Goal: Check status: Check status

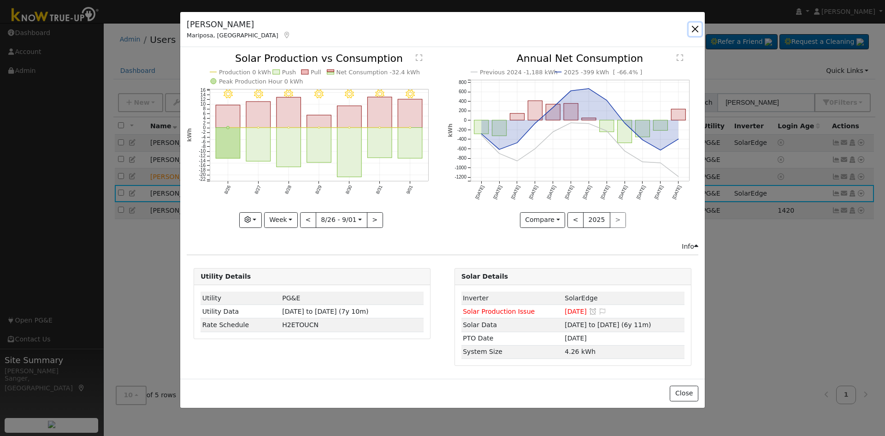
click at [692, 27] on button "button" at bounding box center [695, 29] width 13 height 13
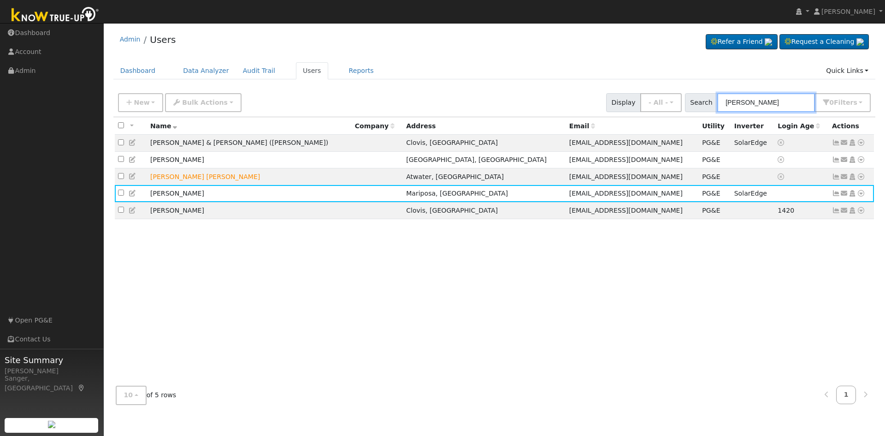
drag, startPoint x: 748, startPoint y: 102, endPoint x: 713, endPoint y: 104, distance: 35.5
click at [713, 104] on div "Search [PERSON_NAME] 0 Filter s My accounts Role Show - All - Show Leads Admin …" at bounding box center [778, 102] width 186 height 19
paste input "[PERSON_NAME]"
type input "[PERSON_NAME]"
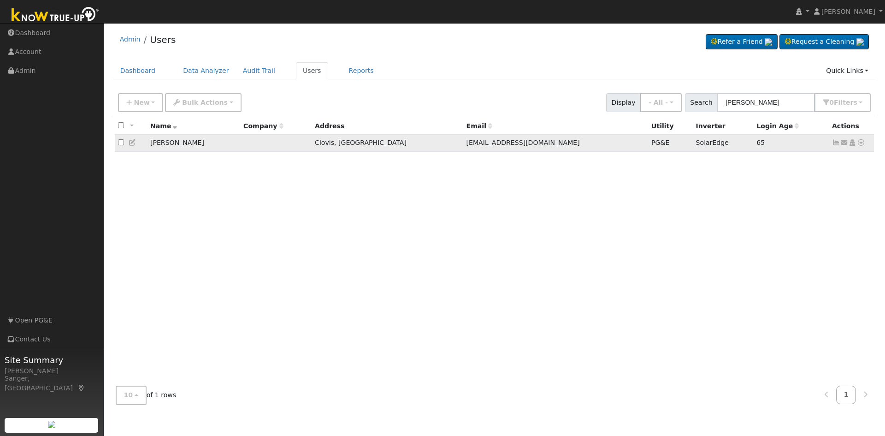
click at [836, 146] on icon at bounding box center [836, 142] width 8 height 6
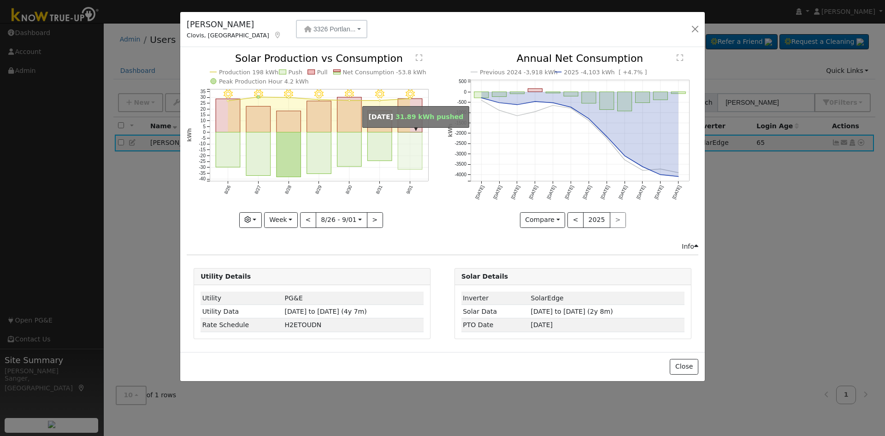
click at [412, 141] on rect "onclick=""" at bounding box center [410, 150] width 24 height 37
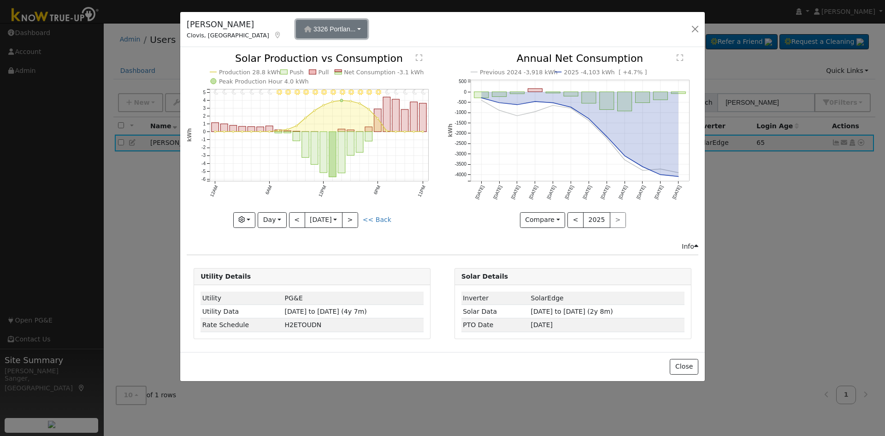
click at [313, 26] on span "3326 Portlan..." at bounding box center [334, 28] width 42 height 7
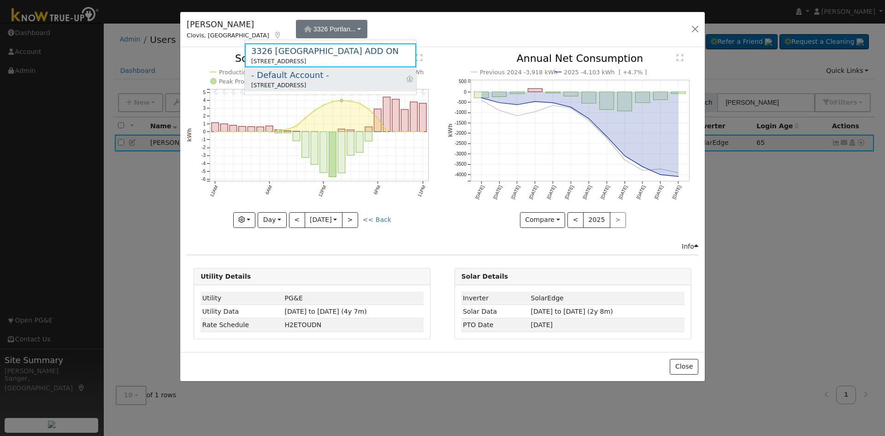
click at [280, 78] on div "- Default Account -" at bounding box center [290, 75] width 78 height 12
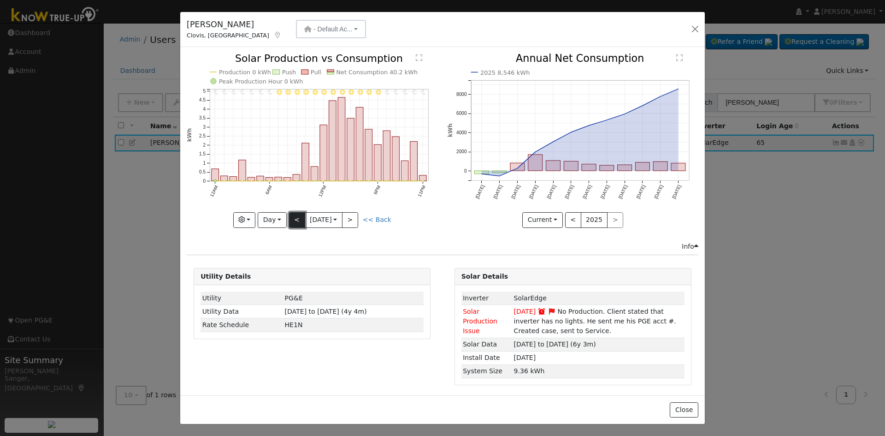
click at [290, 215] on button "<" at bounding box center [297, 220] width 16 height 16
click at [290, 215] on div "11PM - MostlyClear 10PM - MostlyClear 9PM - Clear 8PM - Clear 7PM - Clear 6PM -…" at bounding box center [312, 140] width 251 height 174
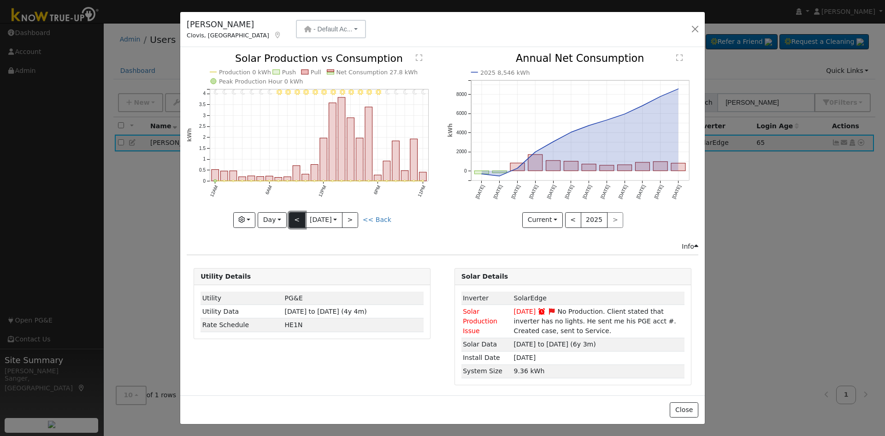
click at [290, 215] on button "<" at bounding box center [297, 220] width 16 height 16
click at [290, 215] on div "11PM - Clear 10PM - Clear 9PM - Clear 8PM - Clear 7PM - Clear 6PM - Clear 5PM -…" at bounding box center [312, 140] width 251 height 174
click at [384, 217] on link "<< Back" at bounding box center [377, 219] width 29 height 7
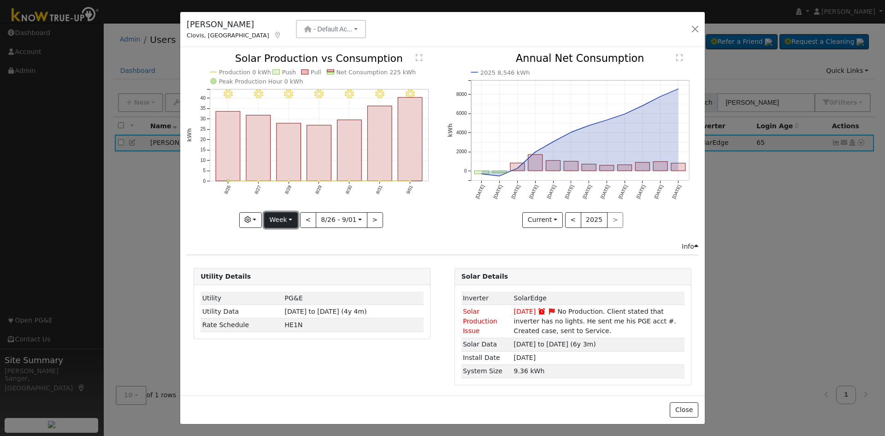
click at [278, 218] on button "Week" at bounding box center [281, 220] width 34 height 16
click at [287, 258] on link "Month" at bounding box center [297, 264] width 64 height 13
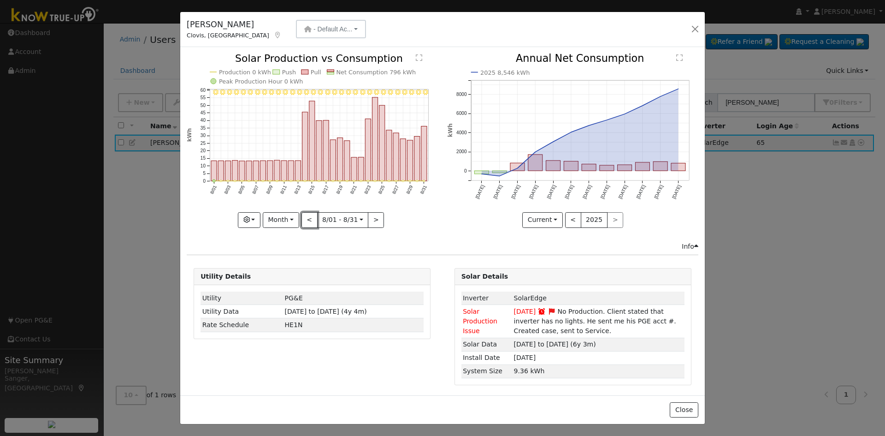
click at [307, 217] on button "<" at bounding box center [310, 220] width 16 height 16
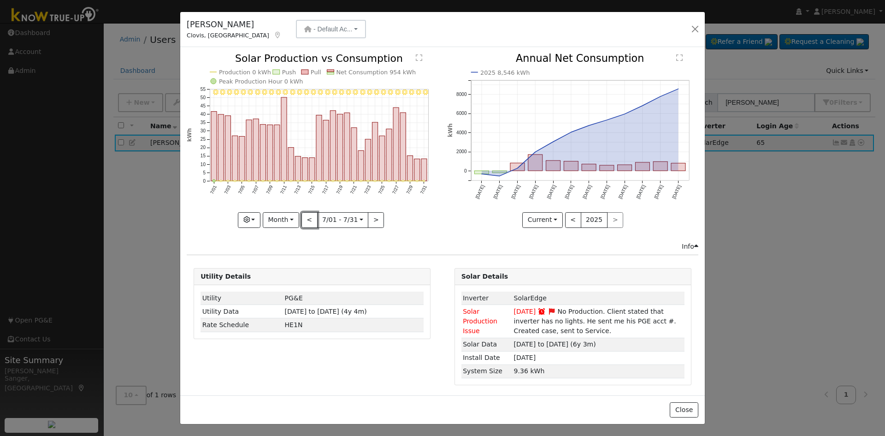
click at [307, 217] on button "<" at bounding box center [310, 220] width 16 height 16
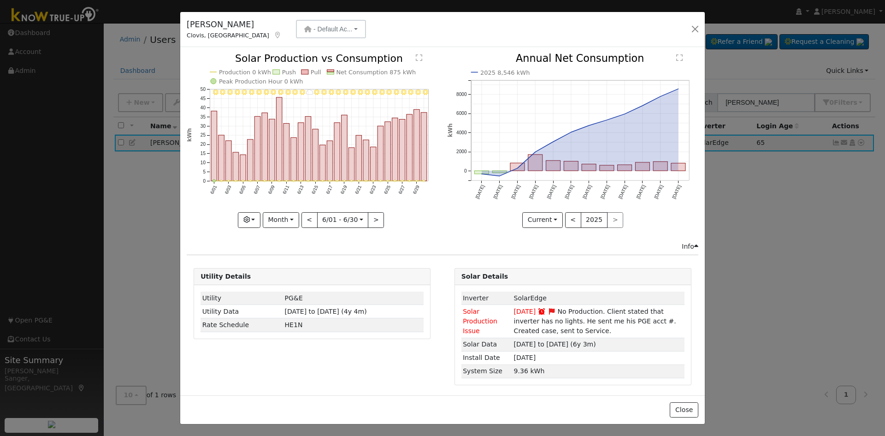
click at [307, 217] on div "6/30 - Clear 6/29 - Clear 6/28 - Clear 6/27 - Clear 6/26 - Clear 6/25 - Clear 6…" at bounding box center [312, 140] width 251 height 174
click at [307, 217] on button "<" at bounding box center [310, 220] width 16 height 16
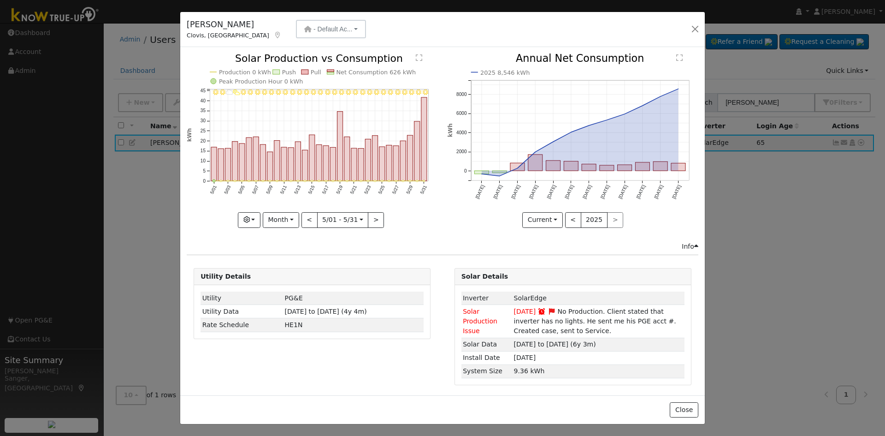
click at [307, 217] on div at bounding box center [312, 140] width 251 height 174
click at [307, 217] on button "<" at bounding box center [310, 220] width 16 height 16
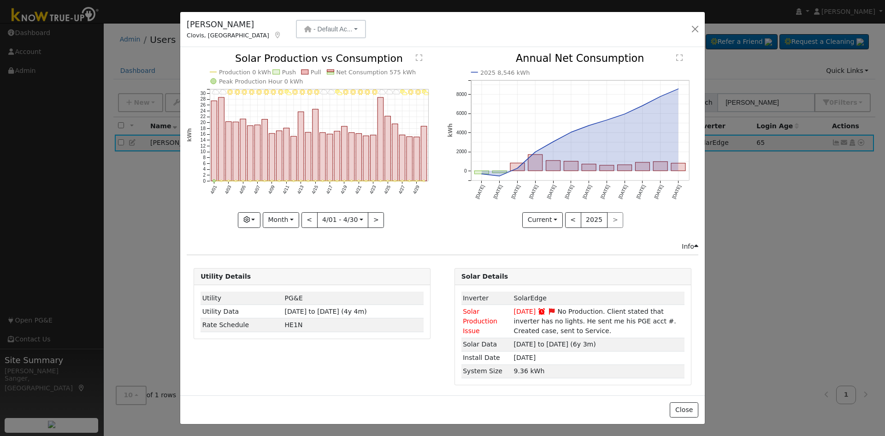
click at [307, 217] on div at bounding box center [312, 140] width 251 height 174
click at [307, 217] on button "<" at bounding box center [310, 220] width 16 height 16
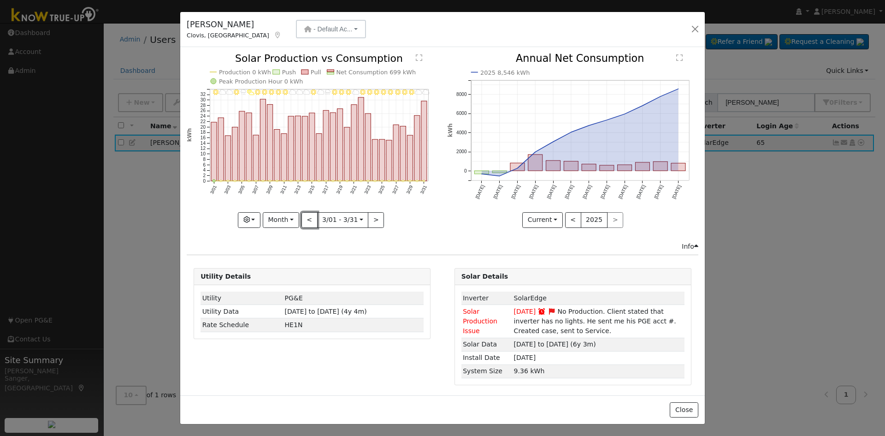
click at [307, 217] on button "<" at bounding box center [310, 220] width 16 height 16
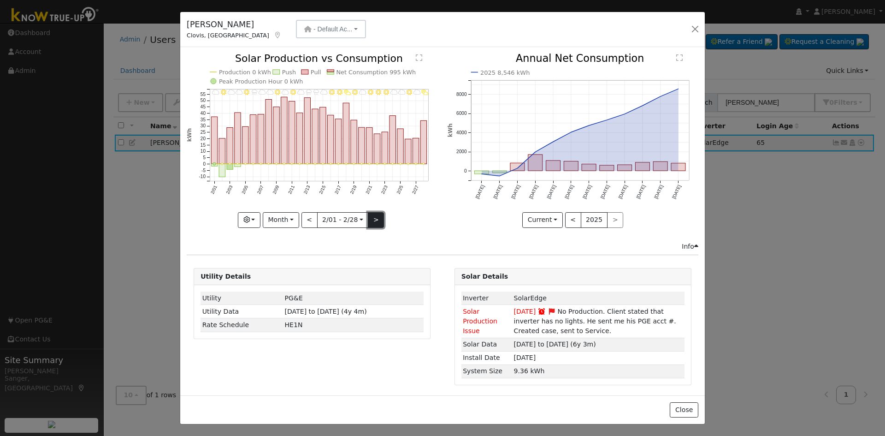
click at [372, 214] on button ">" at bounding box center [376, 220] width 16 height 16
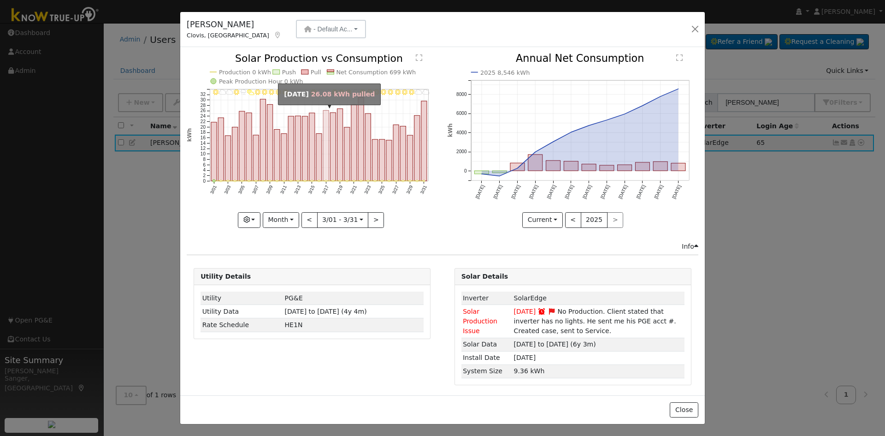
click at [323, 167] on rect "onclick=""" at bounding box center [326, 146] width 6 height 71
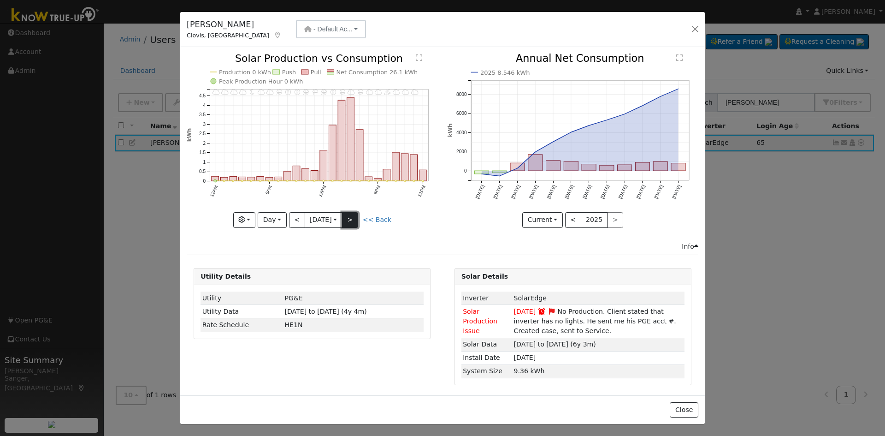
click at [351, 214] on button ">" at bounding box center [350, 220] width 16 height 16
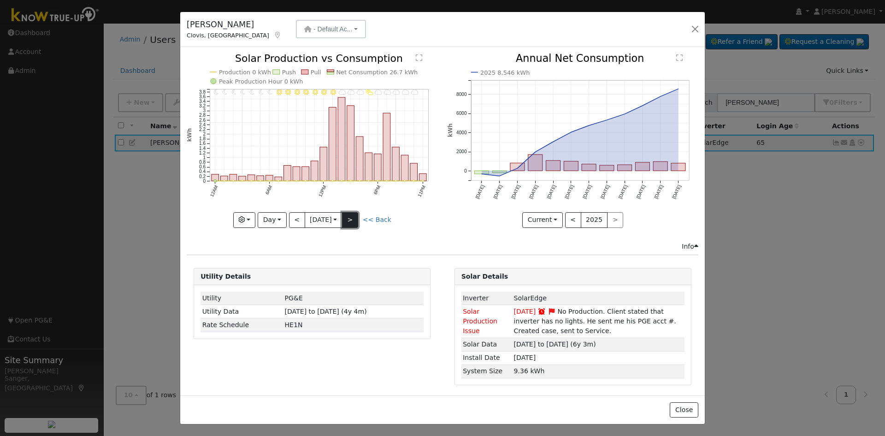
click at [351, 214] on button ">" at bounding box center [350, 220] width 16 height 16
click at [351, 214] on div "11PM - undefined 10PM - Clear 9PM - Clear 8PM - MostlyClear 7PM - MostlyClear 6…" at bounding box center [312, 140] width 251 height 174
click at [351, 214] on button ">" at bounding box center [350, 220] width 16 height 16
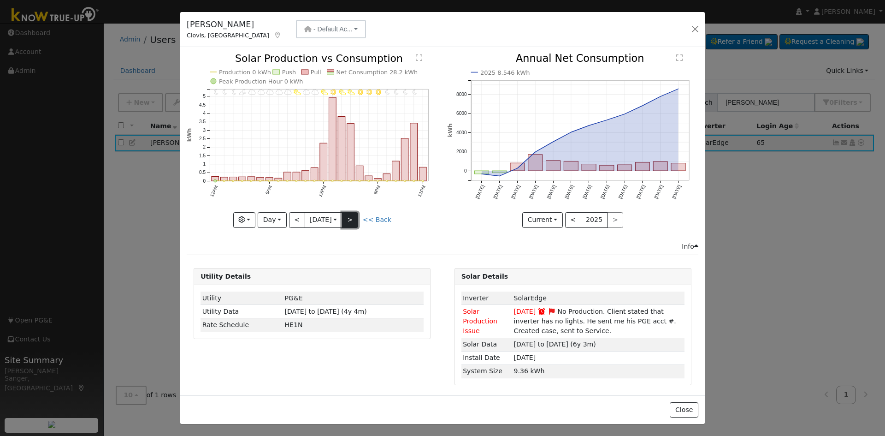
click at [351, 214] on button ">" at bounding box center [350, 220] width 16 height 16
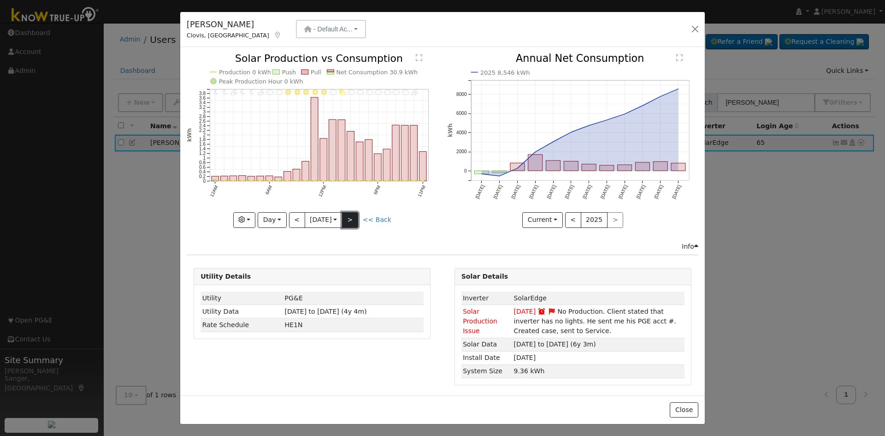
click at [351, 214] on button ">" at bounding box center [350, 220] width 16 height 16
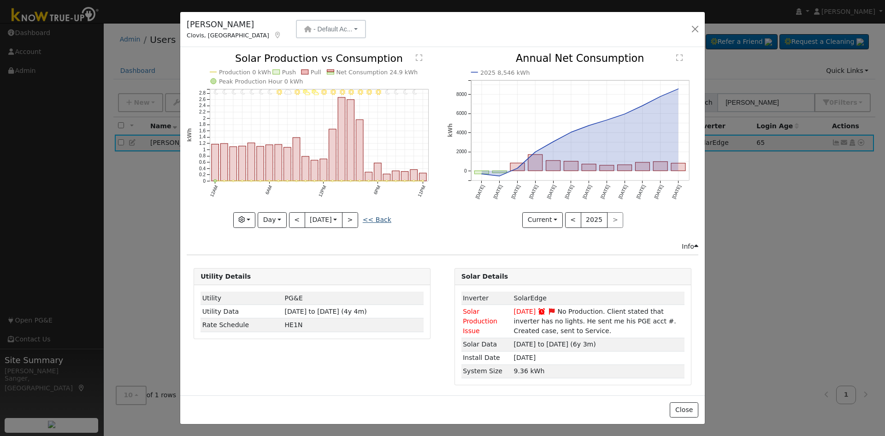
click at [381, 216] on link "<< Back" at bounding box center [377, 219] width 29 height 7
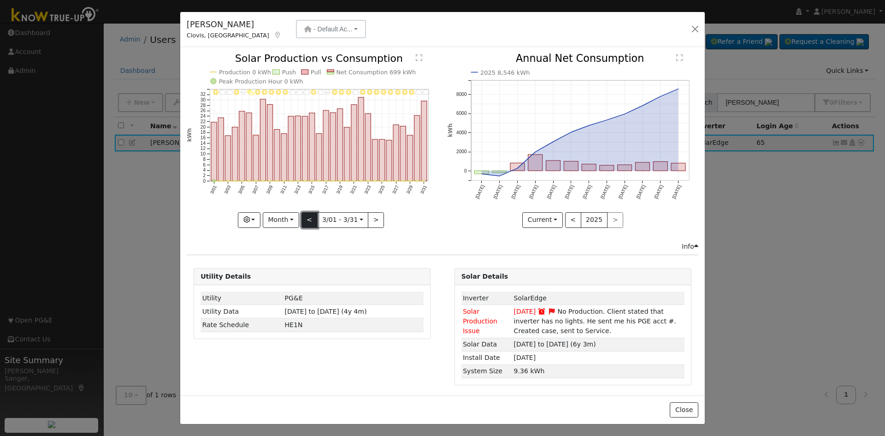
click at [308, 219] on button "<" at bounding box center [310, 220] width 16 height 16
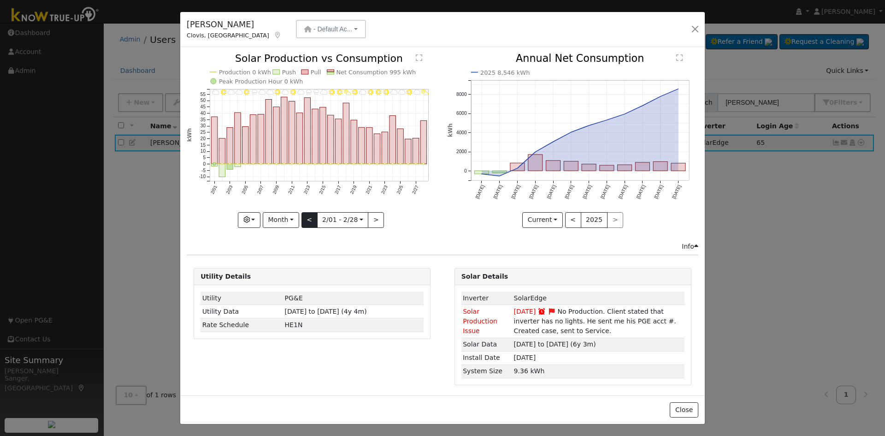
click at [308, 219] on div "2/28 - PartlyCloudy 2/27 - Cloudy 2/26 - Clear 2/25 - MostlyCloudy 2/24 - Mostl…" at bounding box center [312, 140] width 251 height 174
click at [307, 219] on button "<" at bounding box center [310, 220] width 16 height 16
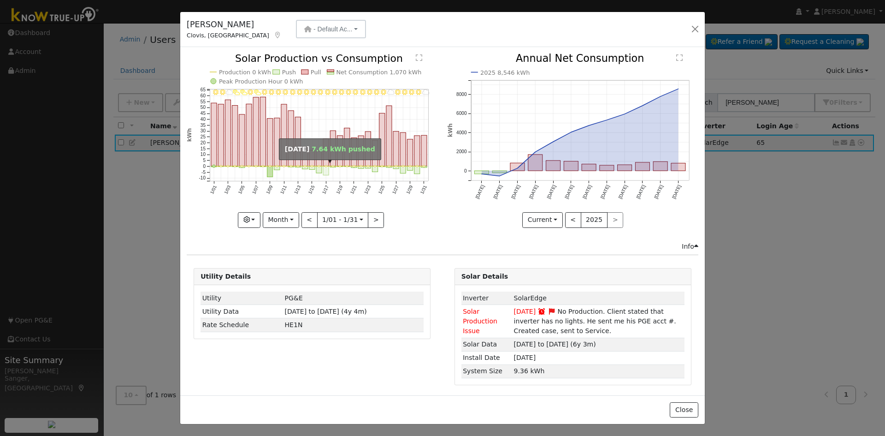
click at [324, 168] on rect "onclick=""" at bounding box center [326, 170] width 6 height 9
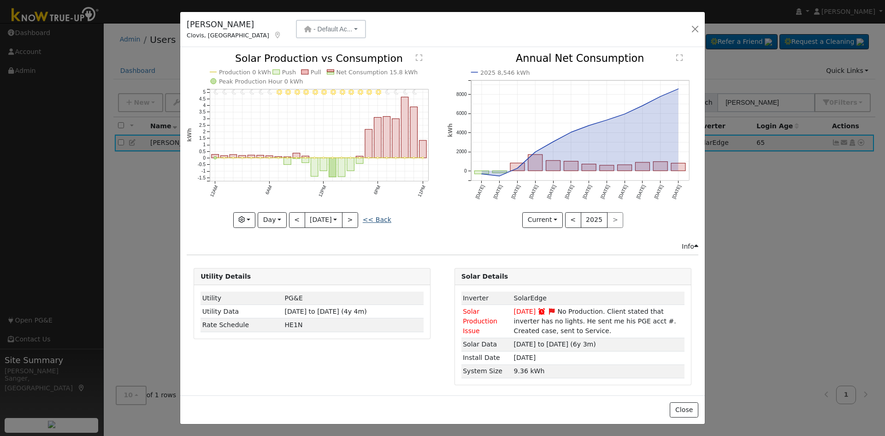
click at [382, 217] on link "<< Back" at bounding box center [377, 219] width 29 height 7
type input "[DATE]"
